Goal: Use online tool/utility: Utilize a website feature to perform a specific function

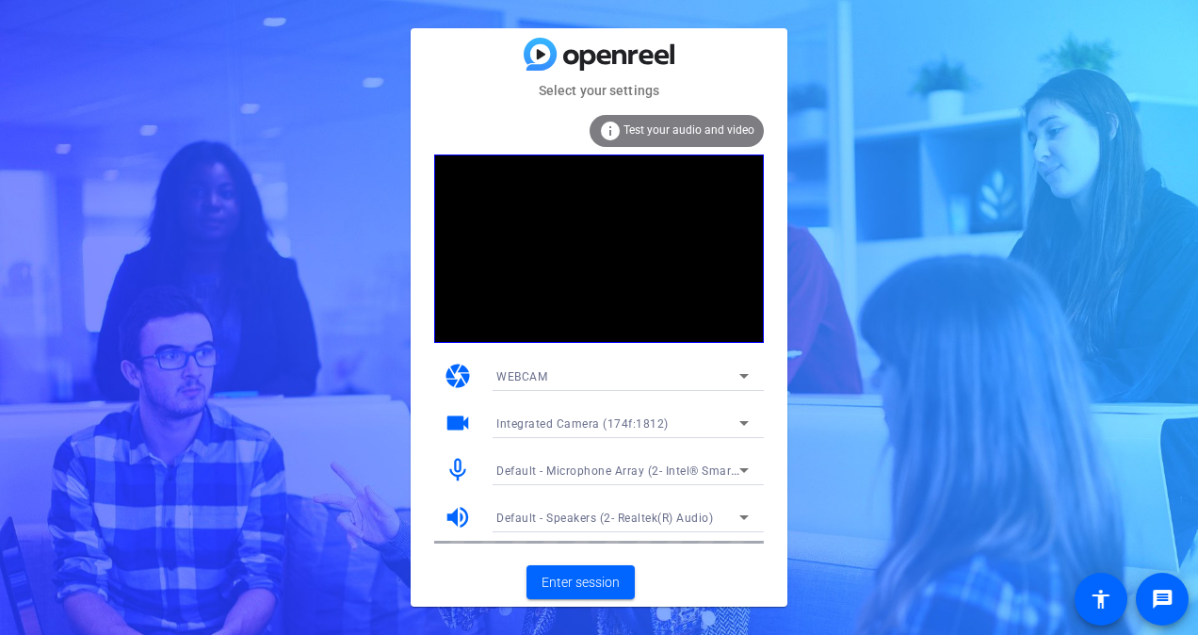
click at [750, 375] on icon at bounding box center [744, 376] width 23 height 23
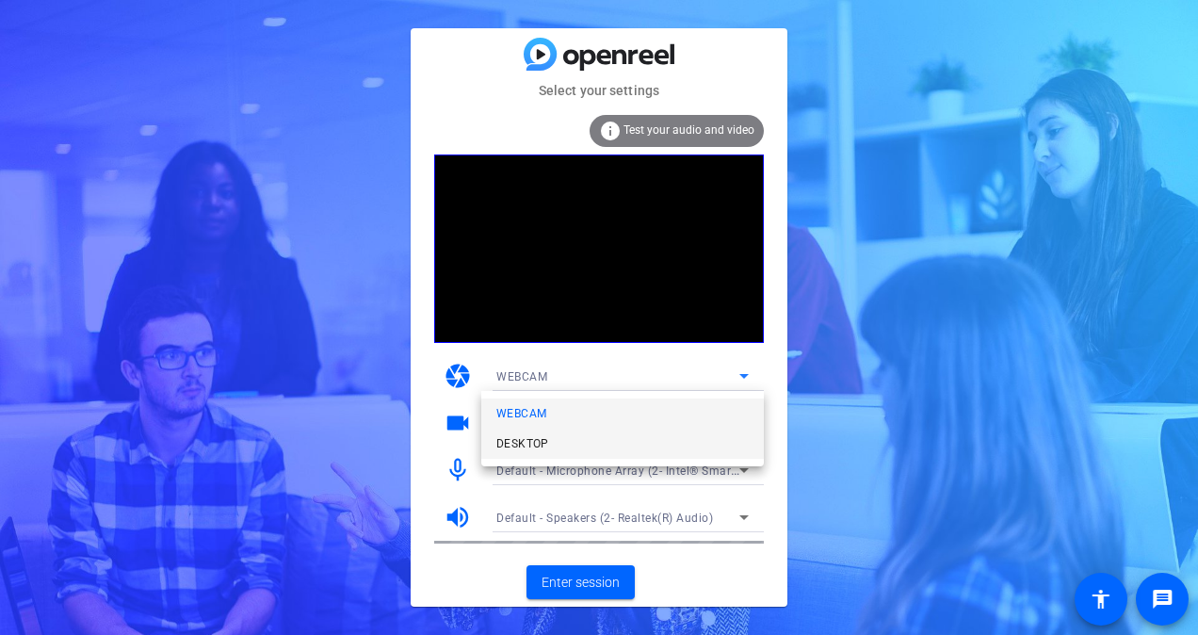
click at [633, 437] on mat-option "DESKTOP" at bounding box center [622, 444] width 283 height 30
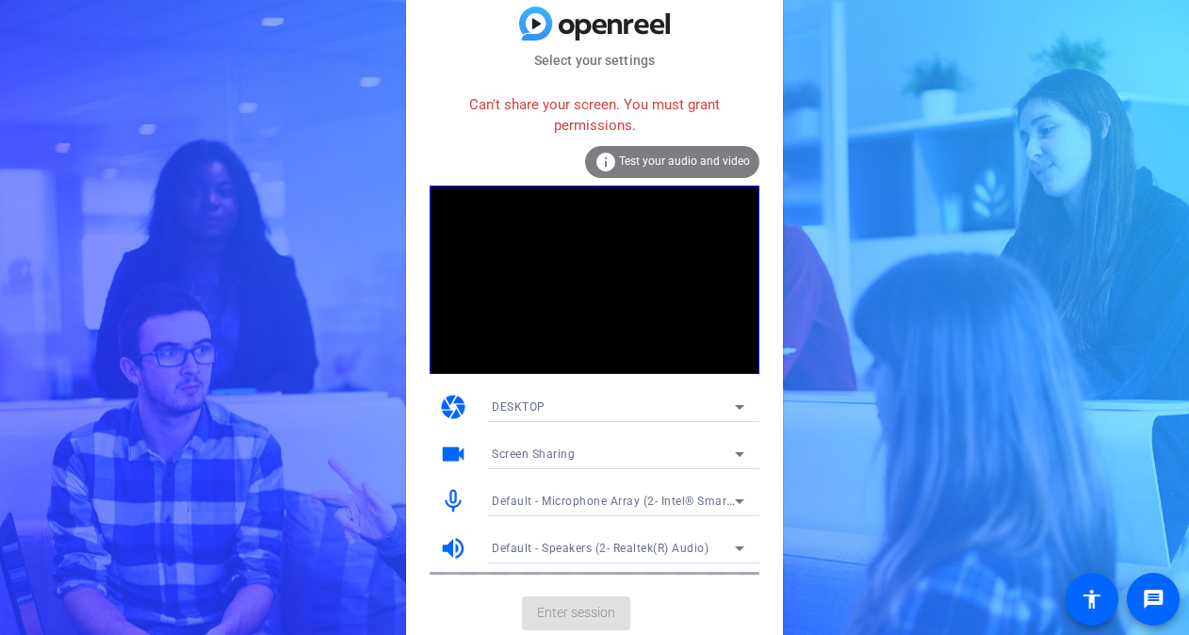
click at [744, 396] on icon at bounding box center [739, 407] width 23 height 23
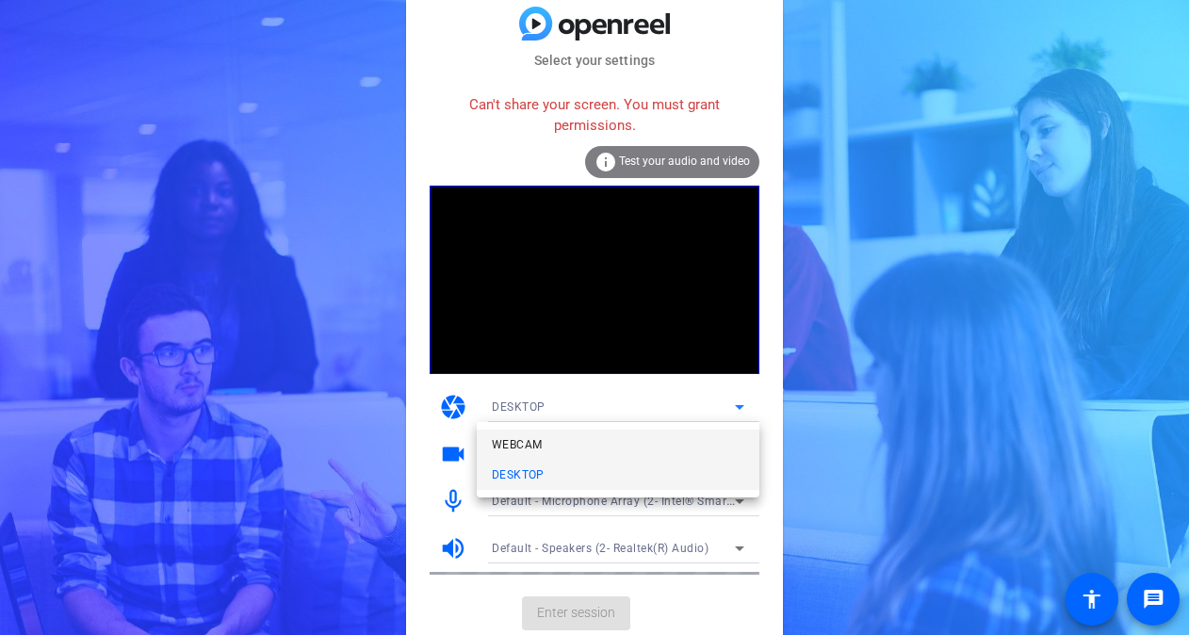
click at [558, 441] on mat-option "WEBCAM" at bounding box center [618, 445] width 283 height 30
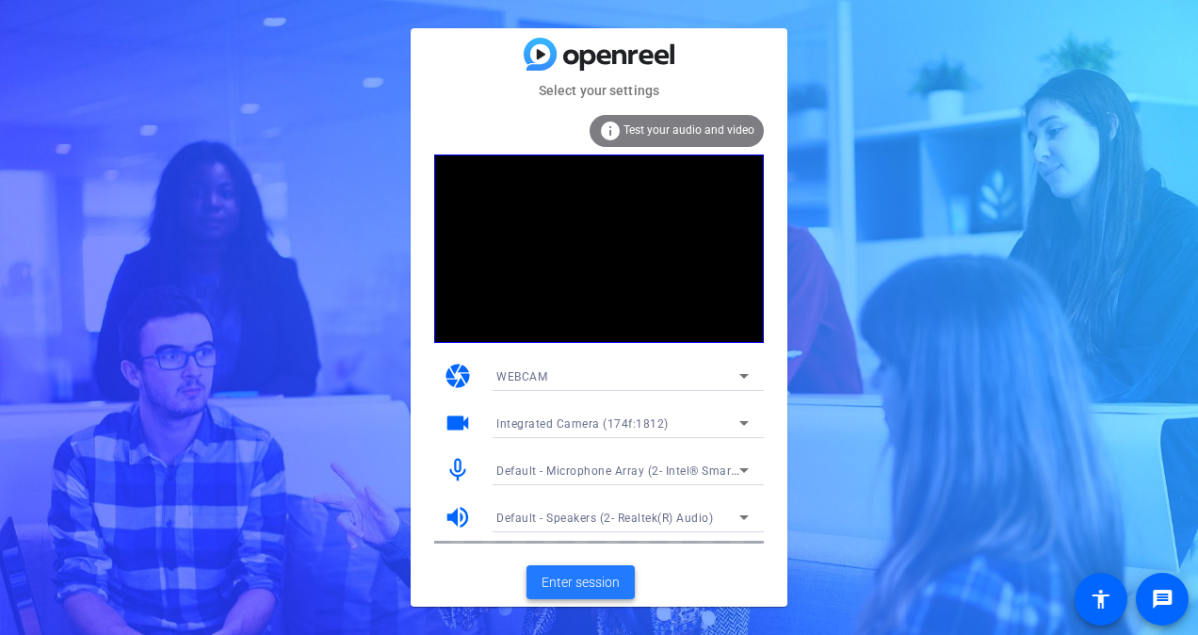
click at [616, 582] on span "Enter session" at bounding box center [581, 583] width 78 height 20
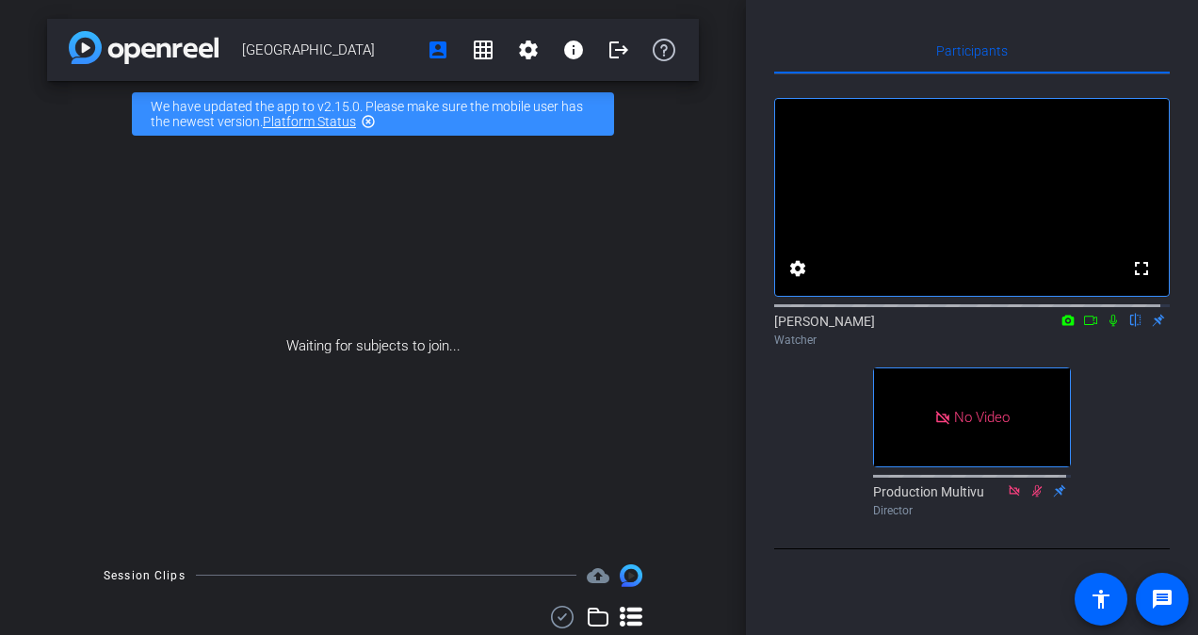
click at [1084, 325] on icon at bounding box center [1090, 320] width 13 height 9
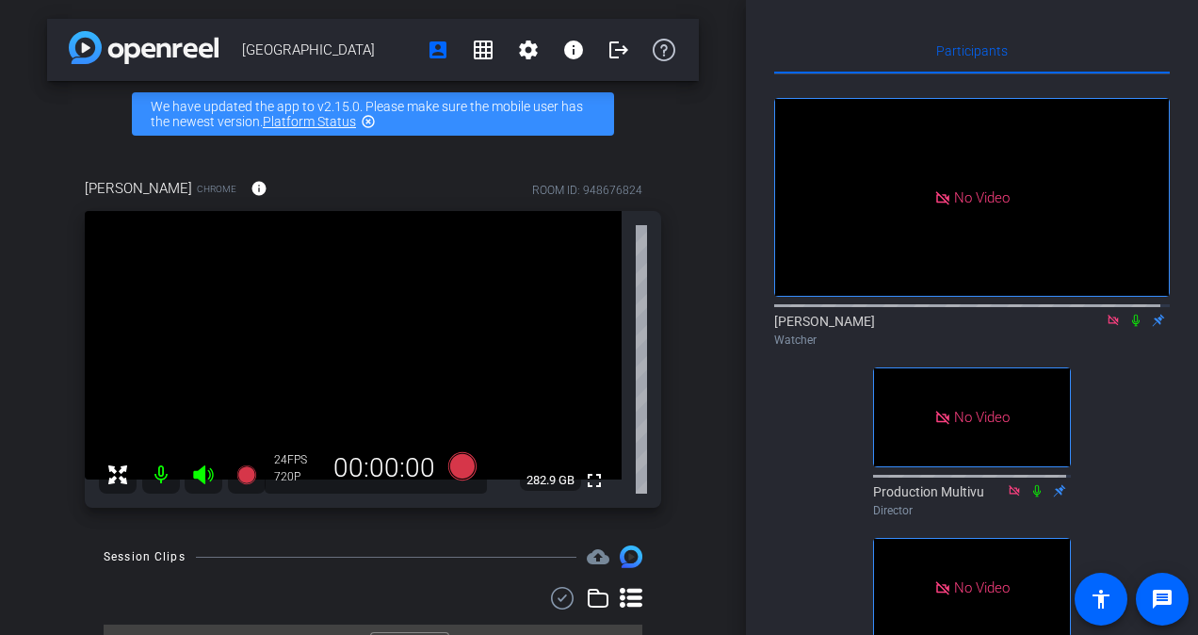
click at [1131, 327] on icon at bounding box center [1136, 320] width 15 height 13
